Goal: Communication & Community: Answer question/provide support

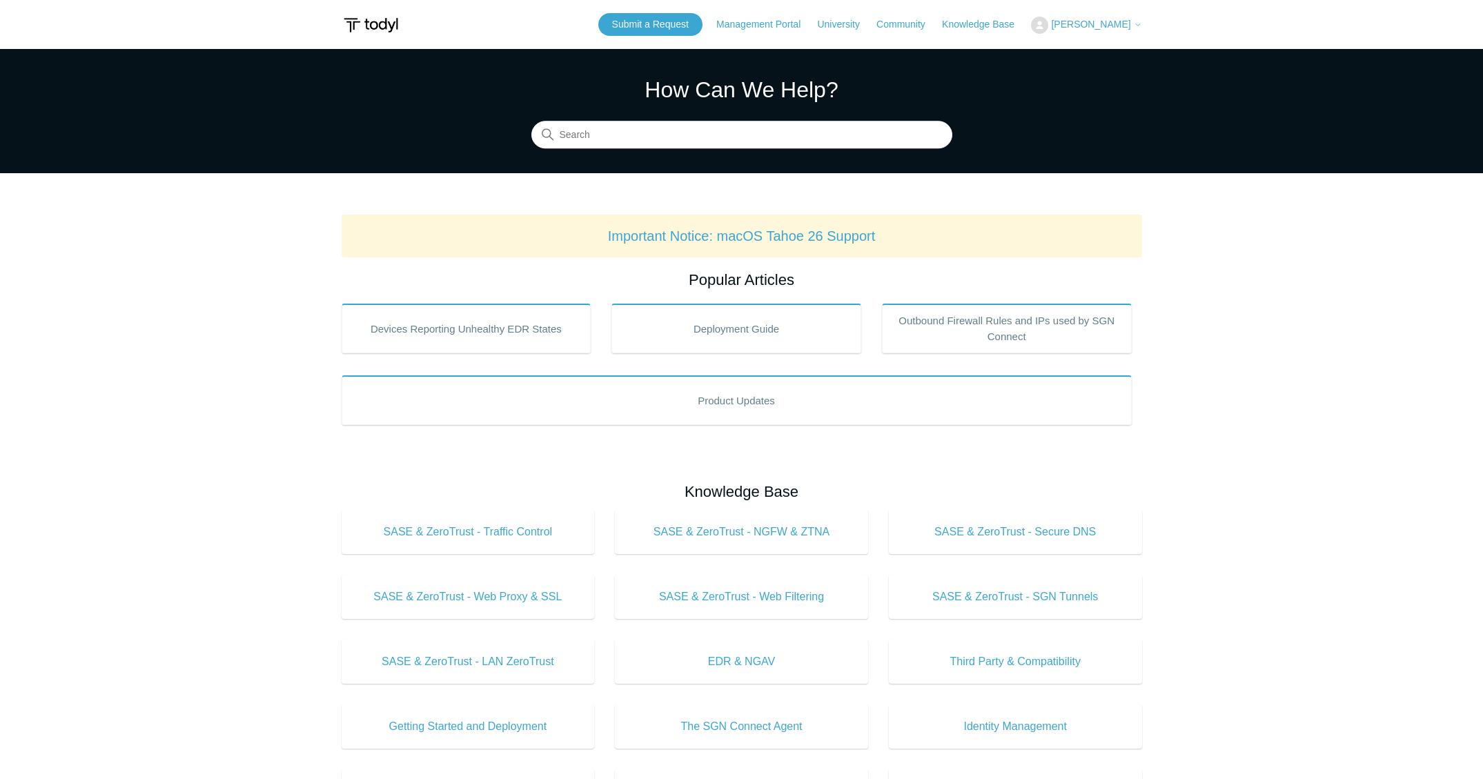
click at [1074, 27] on span "[PERSON_NAME]" at bounding box center [1090, 24] width 79 height 11
click at [1091, 58] on link "My Support Requests" at bounding box center [1098, 54] width 135 height 24
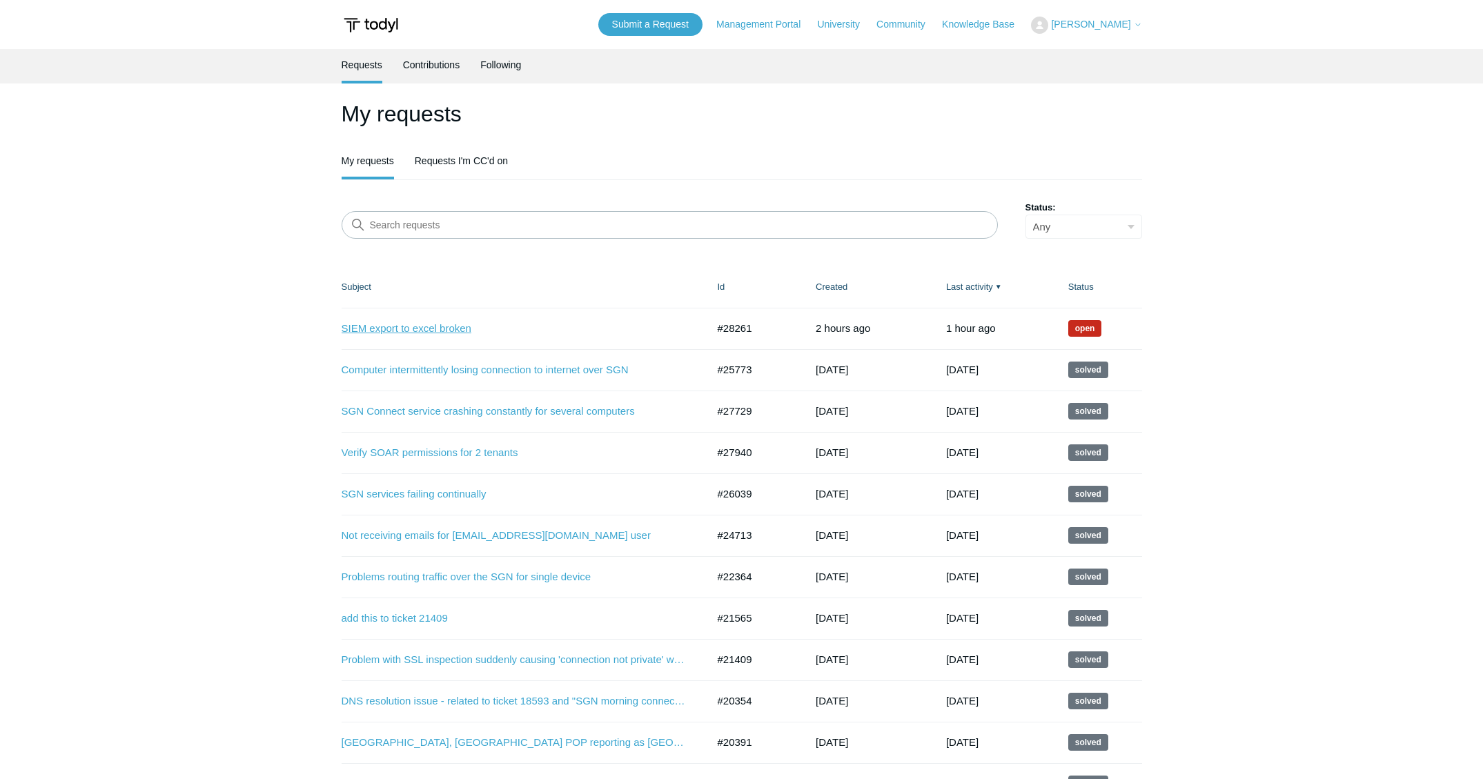
click at [413, 328] on link "SIEM export to excel broken" at bounding box center [514, 329] width 345 height 16
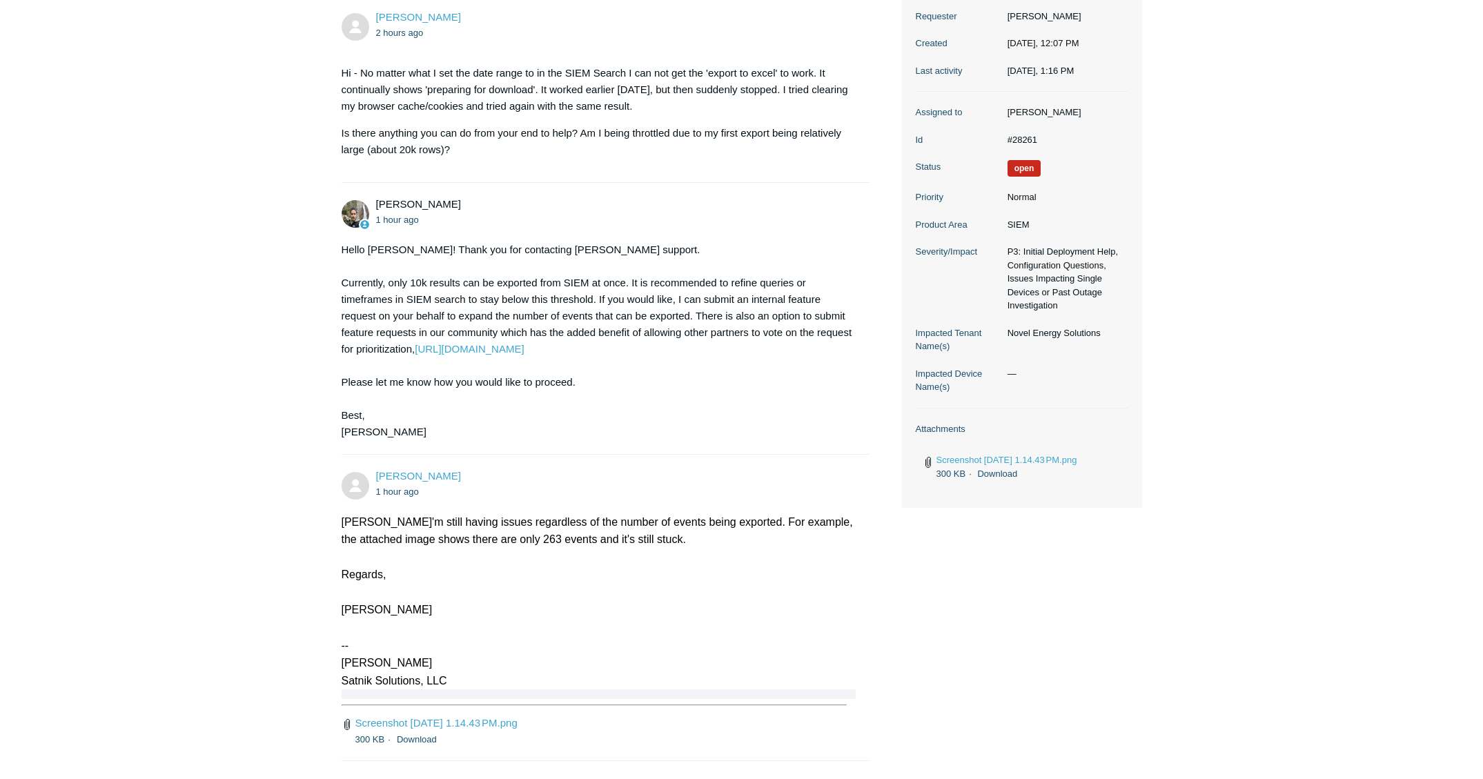
scroll to position [375, 0]
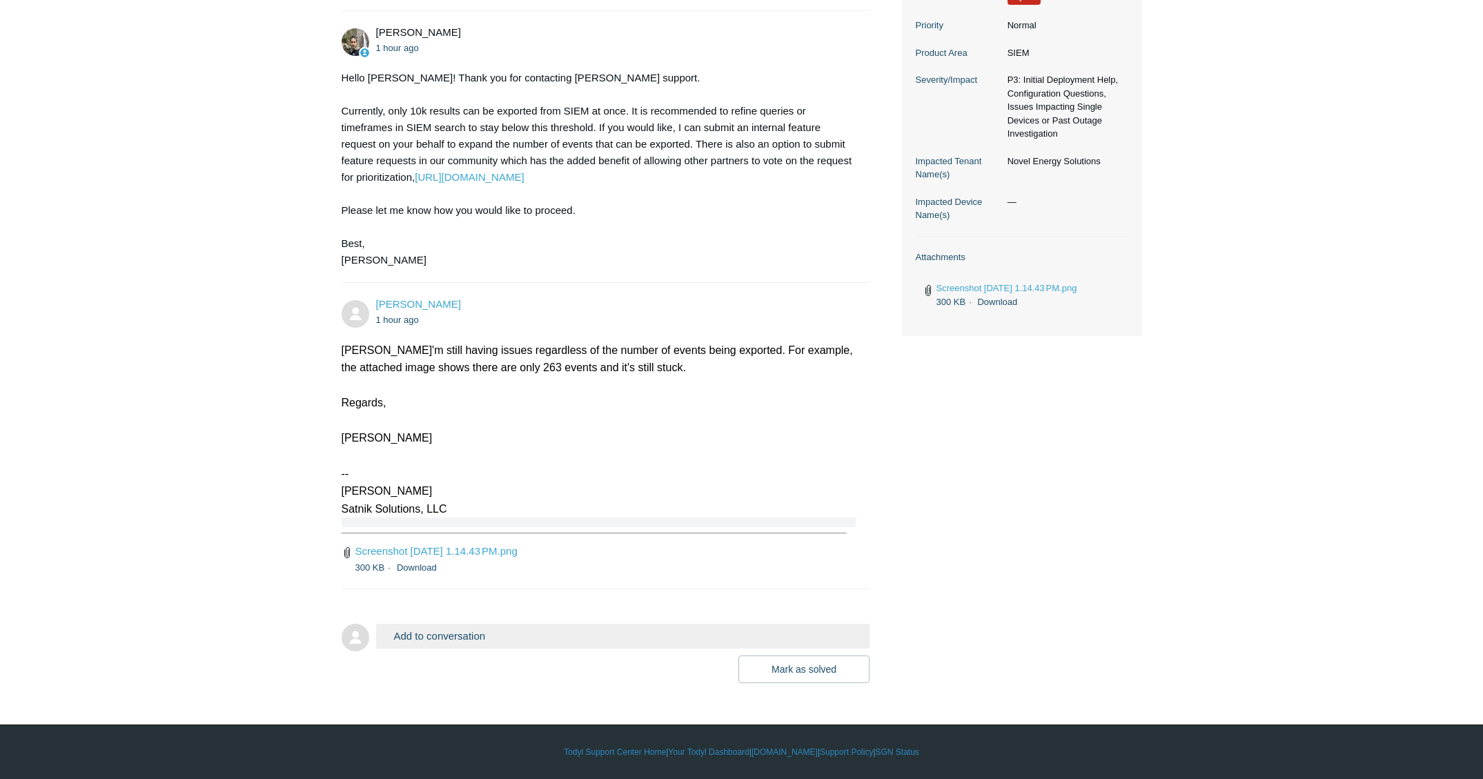
click at [442, 634] on button "Add to conversation" at bounding box center [623, 636] width 494 height 24
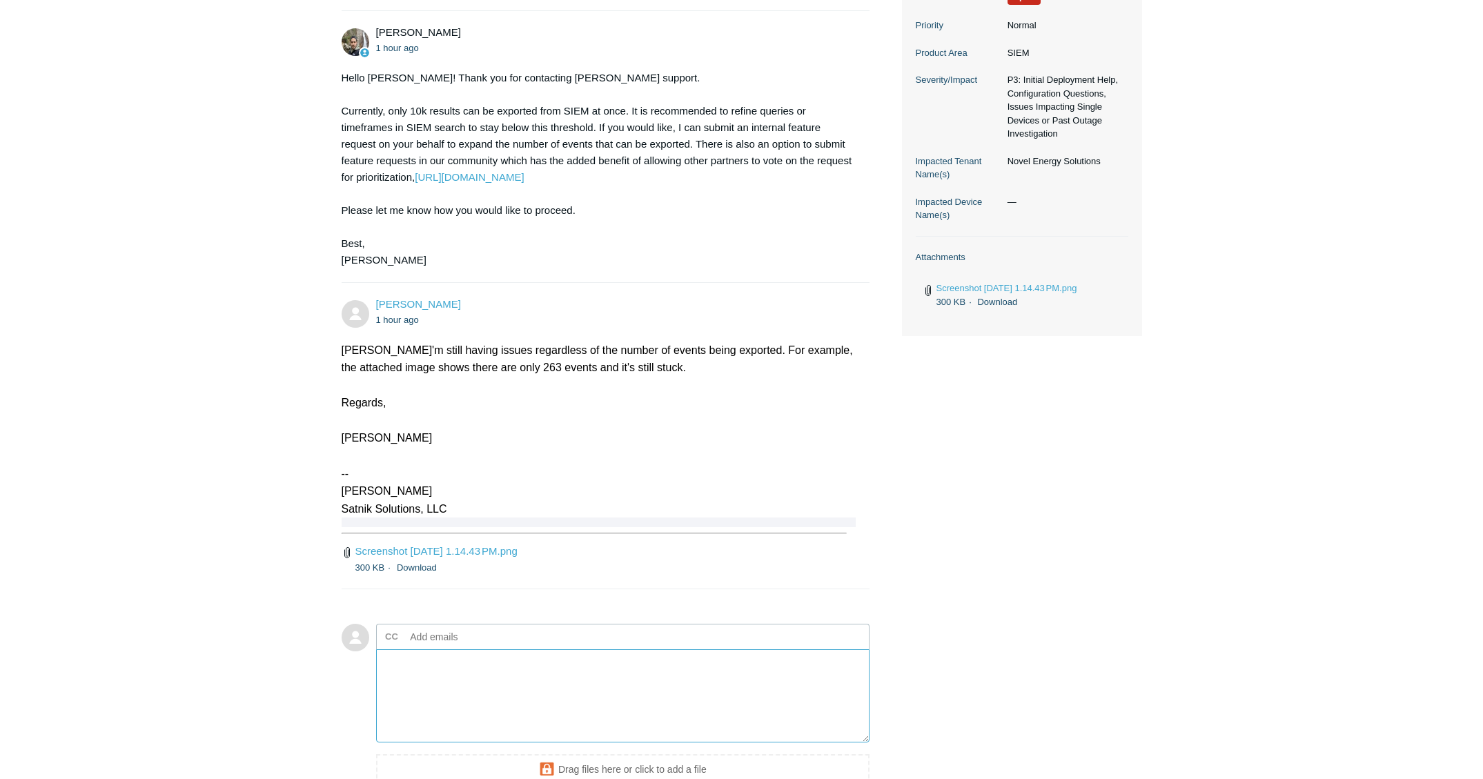
drag, startPoint x: 455, startPoint y: 681, endPoint x: 455, endPoint y: 668, distance: 13.1
click at [455, 677] on textarea "Add your reply" at bounding box center [623, 695] width 494 height 93
click at [448, 640] on input "text" at bounding box center [479, 636] width 148 height 21
paste input "[EMAIL_ADDRESS][DOMAIN_NAME]"
type input "[EMAIL_ADDRESS][DOMAIN_NAME]"
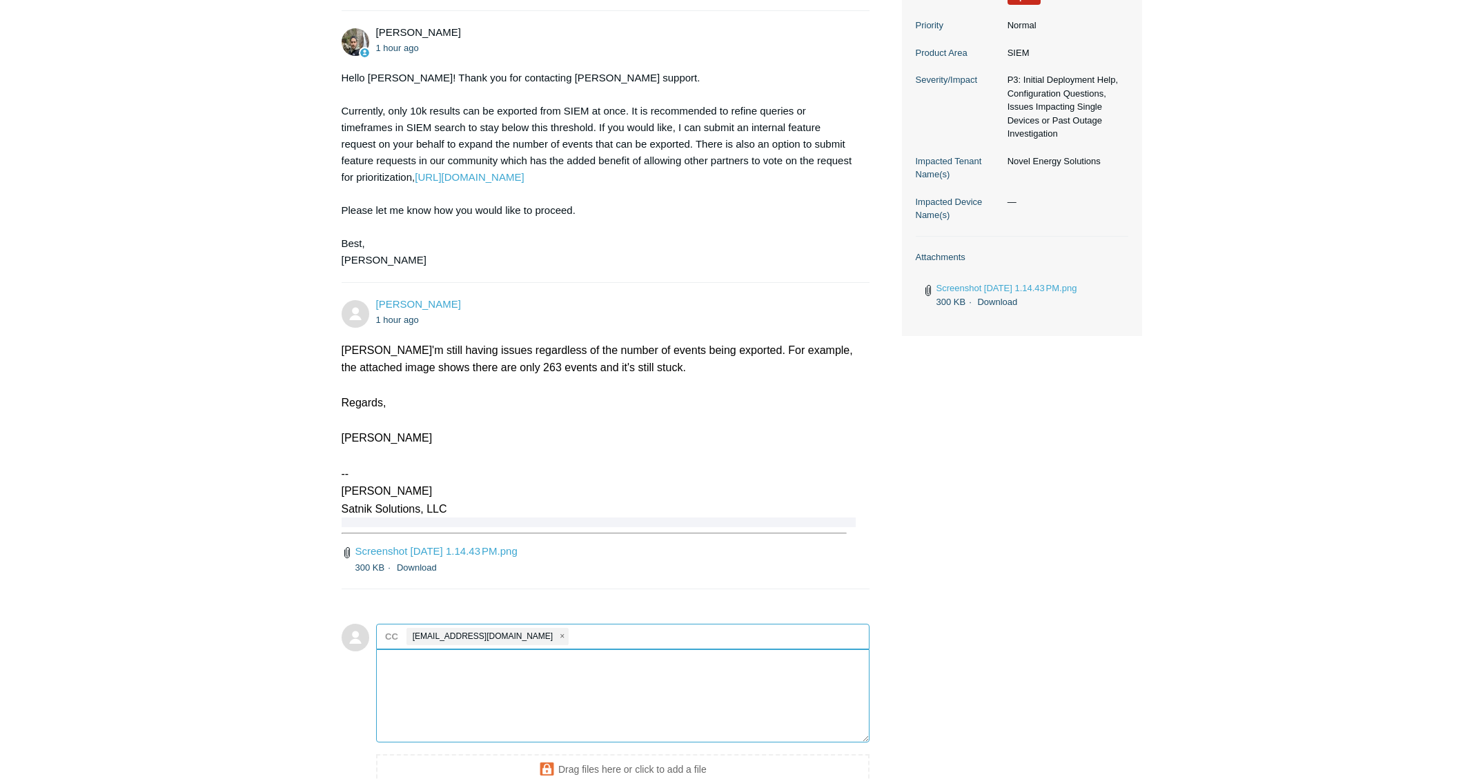
click at [464, 673] on textarea "Add your reply" at bounding box center [623, 695] width 494 height 93
click at [736, 664] on textarea "Hi [PERSON_NAME] - Can you please escalate this issue? I'm not even able to exp…" at bounding box center [623, 695] width 494 height 93
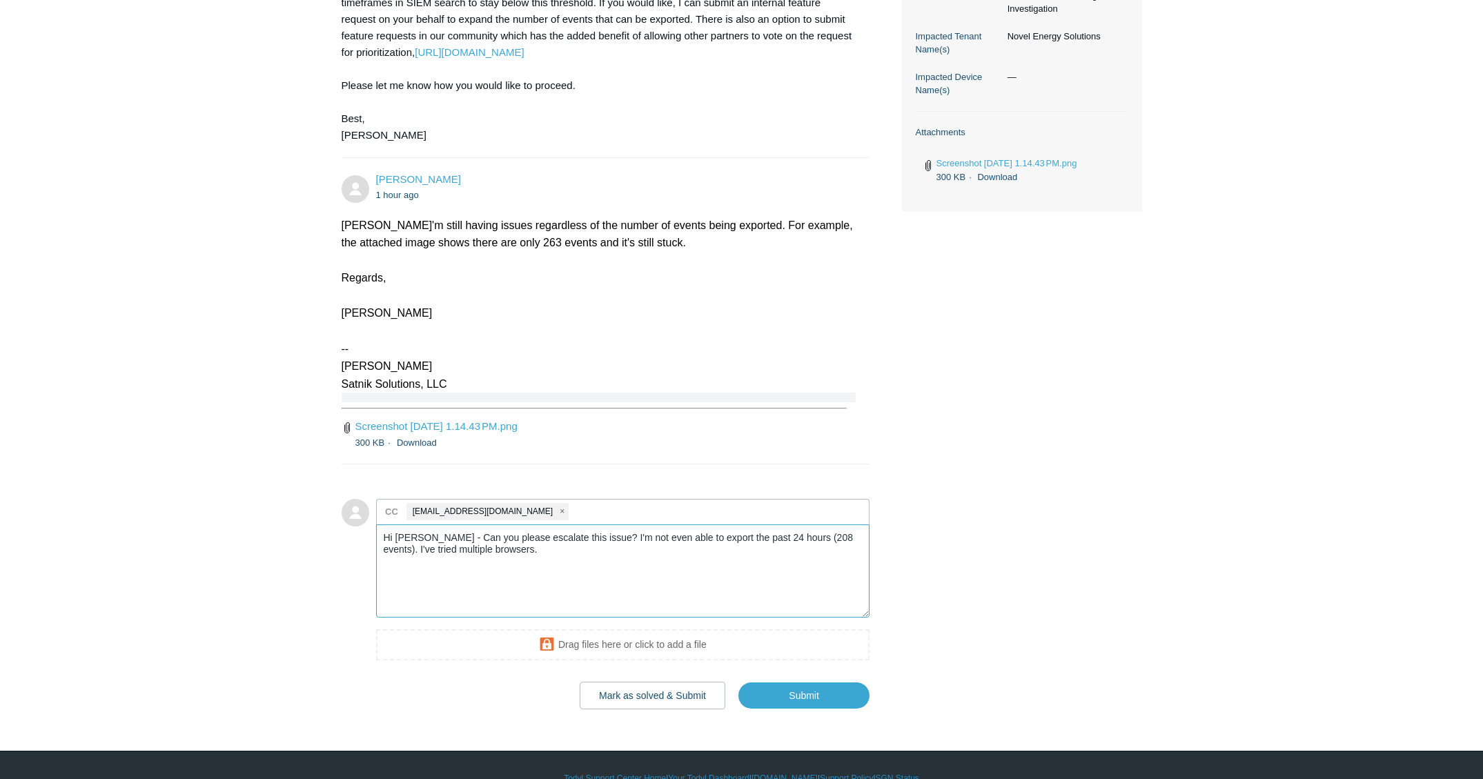
scroll to position [502, 0]
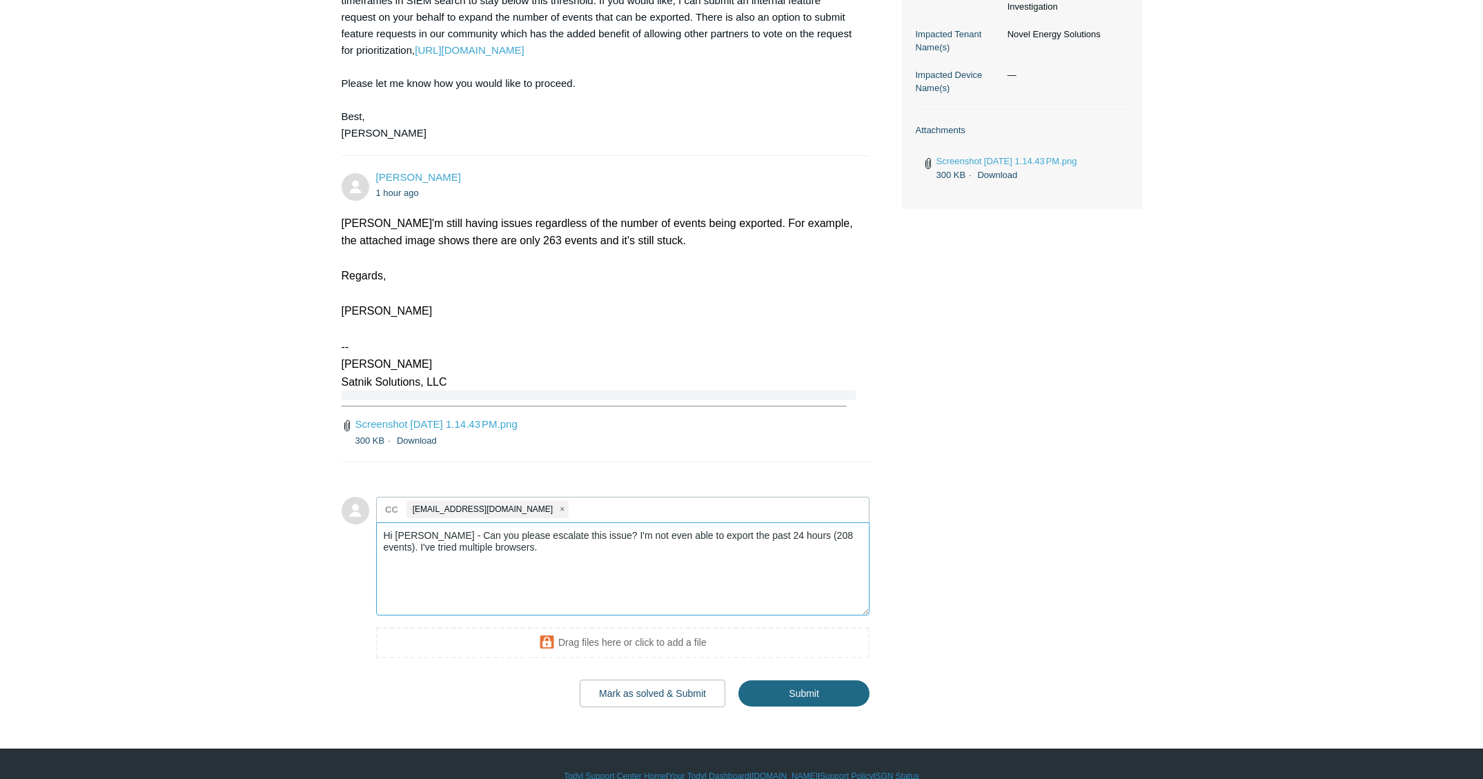
type textarea "Hi [PERSON_NAME] - Can you please escalate this issue? I'm not even able to exp…"
click at [821, 693] on input "Submit" at bounding box center [803, 694] width 131 height 28
